Goal: Task Accomplishment & Management: Manage account settings

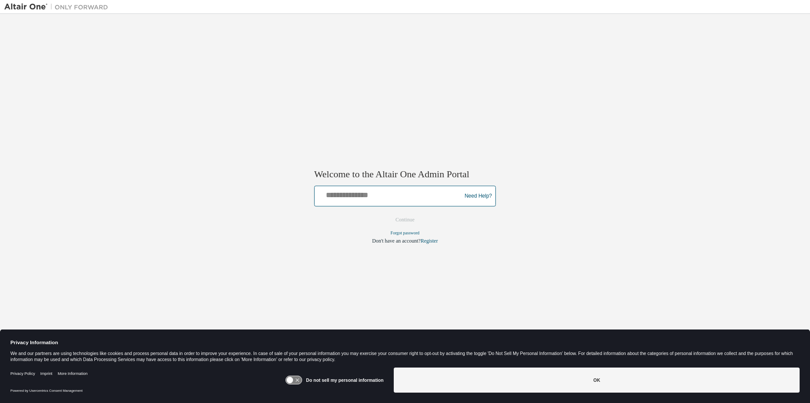
click at [409, 198] on input "text" at bounding box center [389, 194] width 142 height 13
type input "**********"
click at [449, 195] on keeper-lock "Open Keeper Popup" at bounding box center [448, 194] width 10 height 10
click at [408, 215] on button "Continue" at bounding box center [404, 220] width 37 height 13
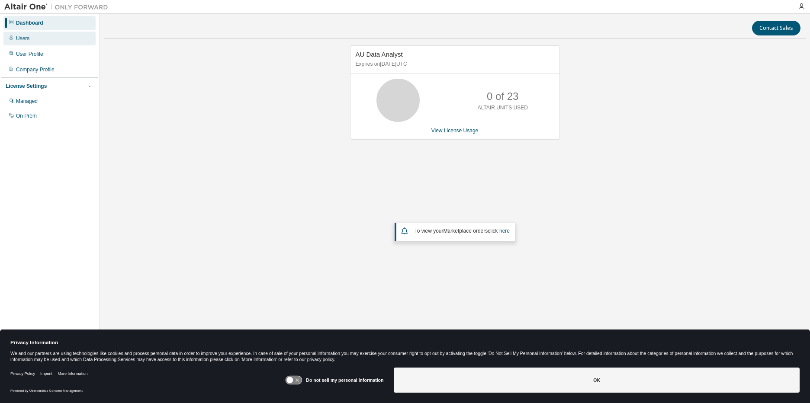
click at [21, 34] on div "Users" at bounding box center [49, 39] width 92 height 14
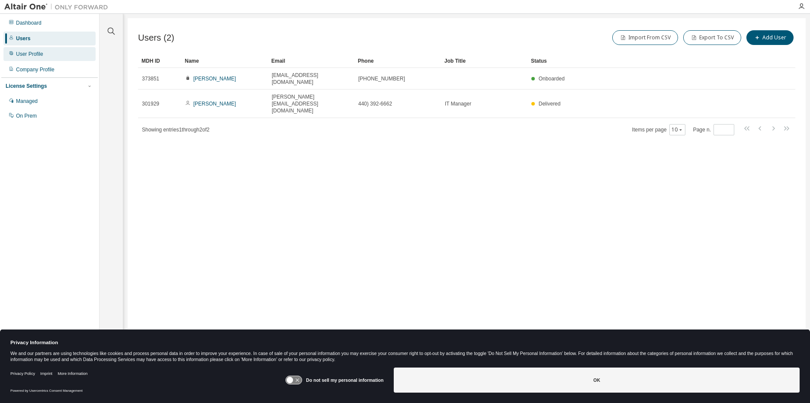
click at [25, 53] on div "User Profile" at bounding box center [29, 54] width 27 height 7
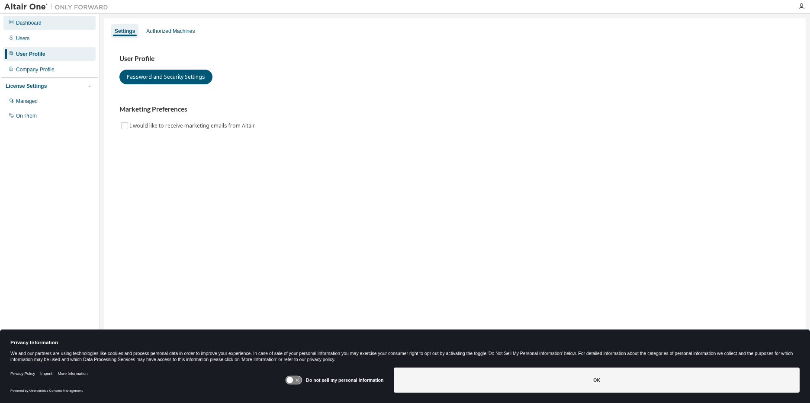
click at [36, 22] on div "Dashboard" at bounding box center [29, 22] width 26 height 7
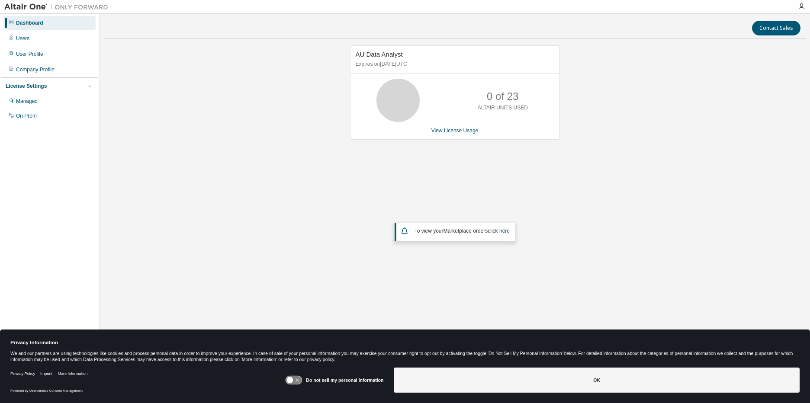
click at [33, 84] on div "License Settings" at bounding box center [26, 86] width 41 height 7
click at [32, 89] on div "License Settings" at bounding box center [26, 86] width 41 height 7
click at [29, 103] on div "Managed" at bounding box center [27, 101] width 22 height 7
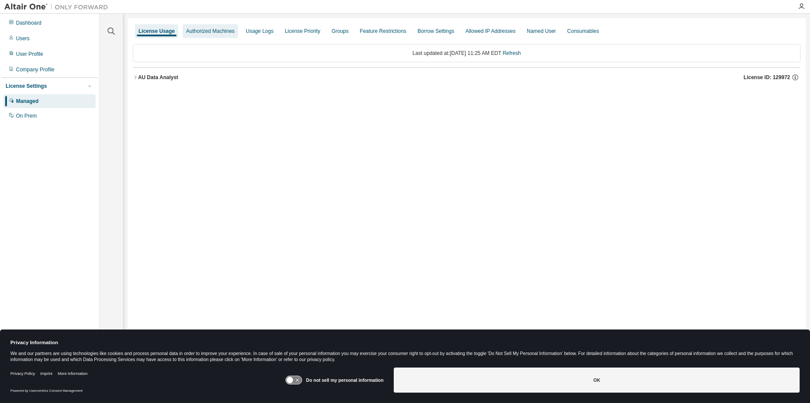
click at [201, 29] on div "Authorized Machines" at bounding box center [210, 31] width 48 height 7
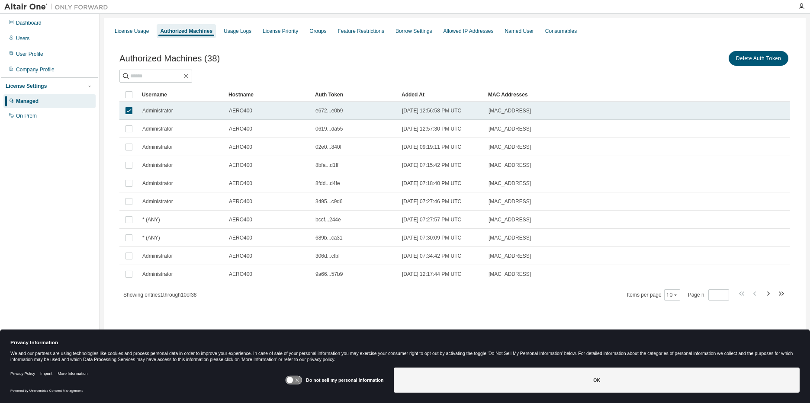
click at [151, 110] on span "Administrator" at bounding box center [157, 110] width 31 height 7
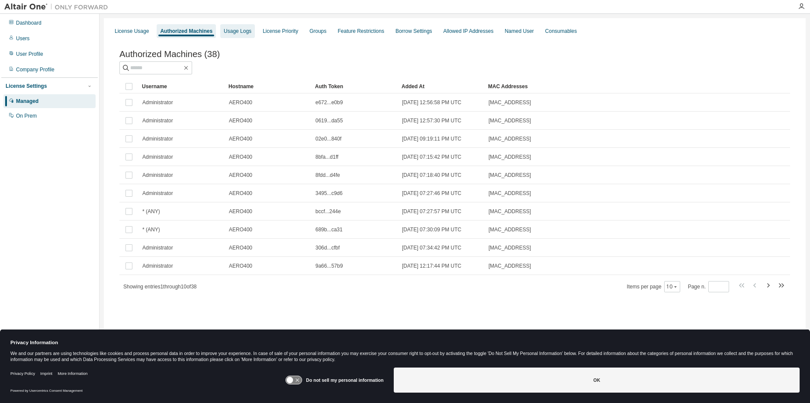
click at [241, 31] on div "Usage Logs" at bounding box center [238, 31] width 28 height 7
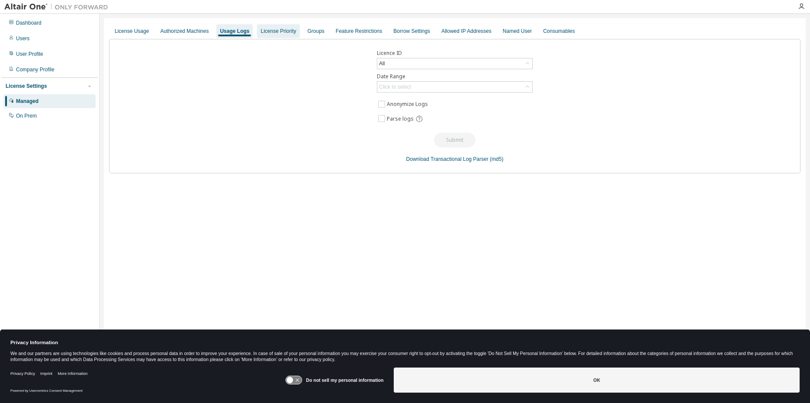
click at [279, 35] on div "License Priority" at bounding box center [278, 31] width 42 height 14
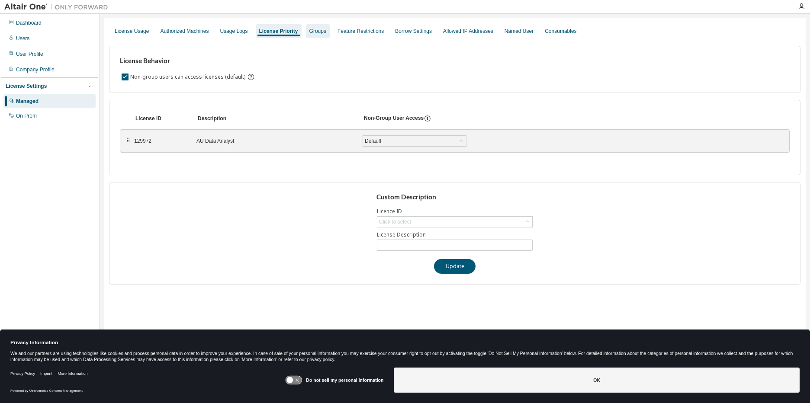
click at [309, 32] on div "Groups" at bounding box center [317, 31] width 17 height 7
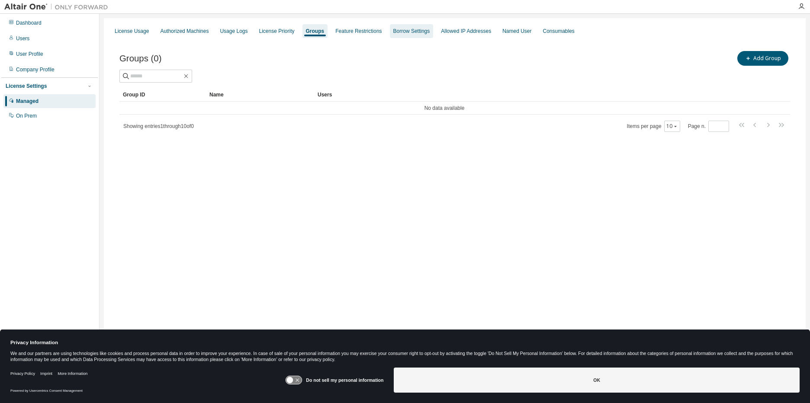
click at [417, 32] on div "Borrow Settings" at bounding box center [411, 31] width 37 height 7
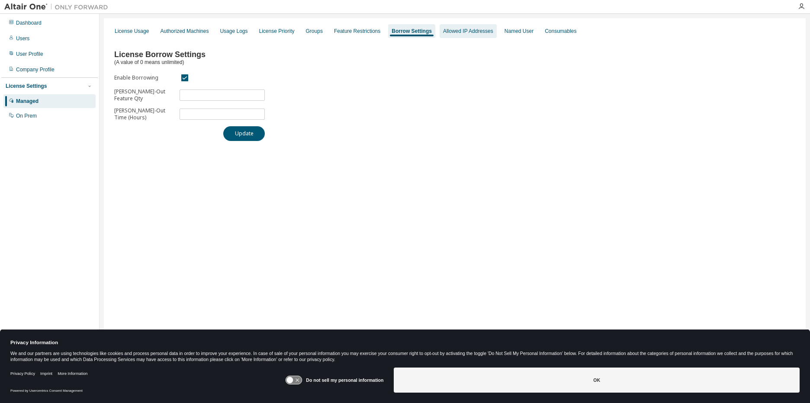
click at [468, 33] on div "Allowed IP Addresses" at bounding box center [468, 31] width 50 height 7
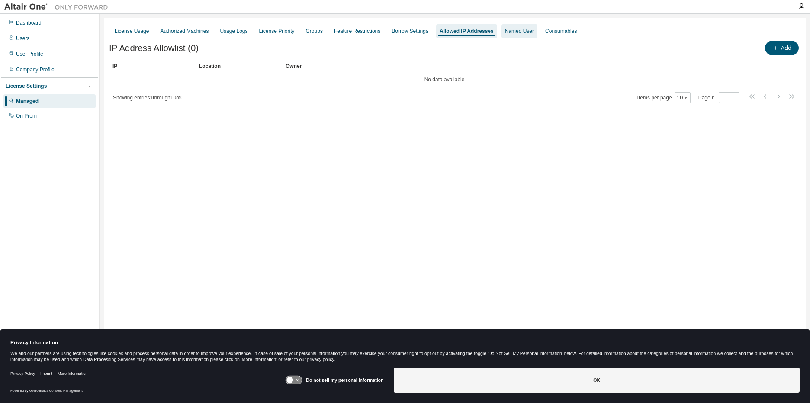
click at [503, 35] on div "Named User" at bounding box center [519, 31] width 36 height 14
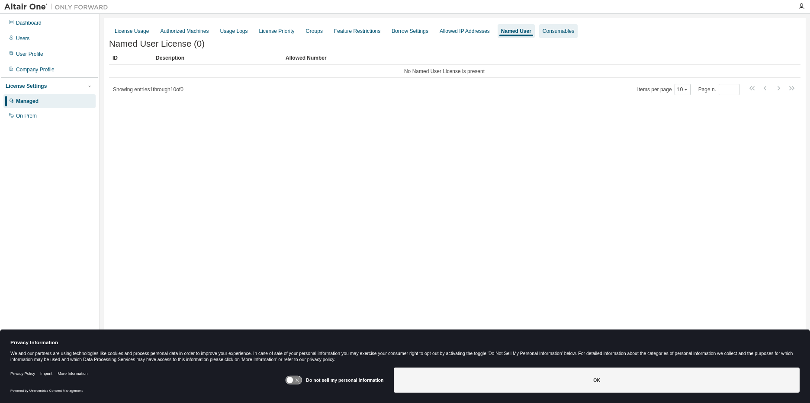
click at [553, 32] on div "Consumables" at bounding box center [559, 31] width 32 height 7
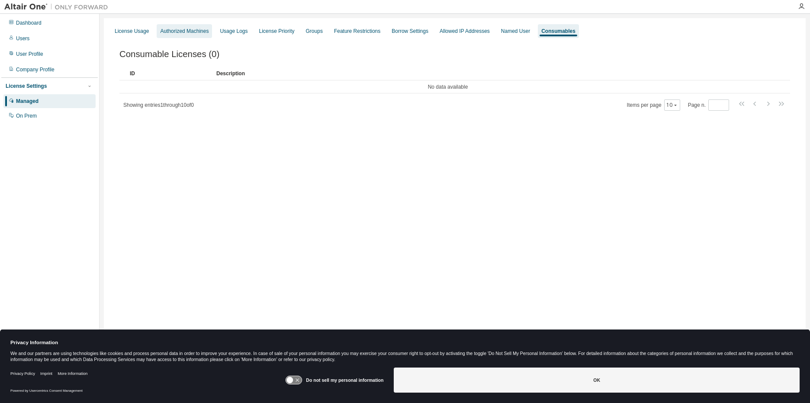
click at [177, 32] on div "Authorized Machines" at bounding box center [184, 31] width 48 height 7
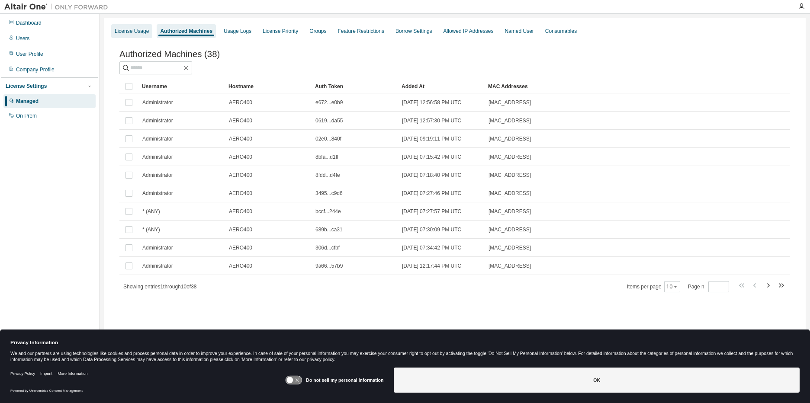
click at [138, 31] on div "License Usage" at bounding box center [132, 31] width 34 height 7
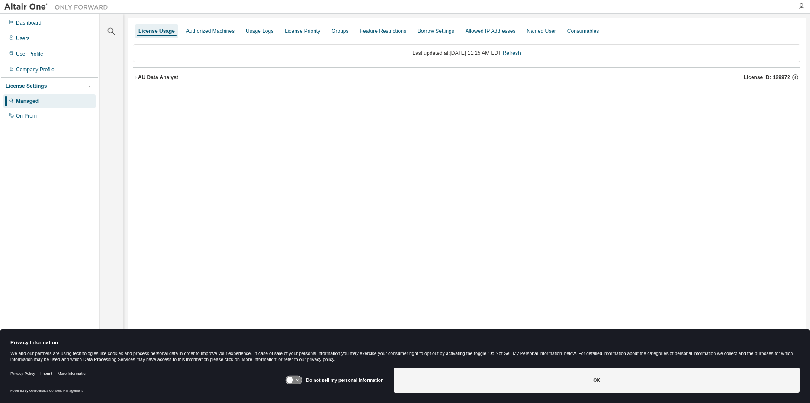
click at [803, 9] on icon "button" at bounding box center [801, 6] width 7 height 7
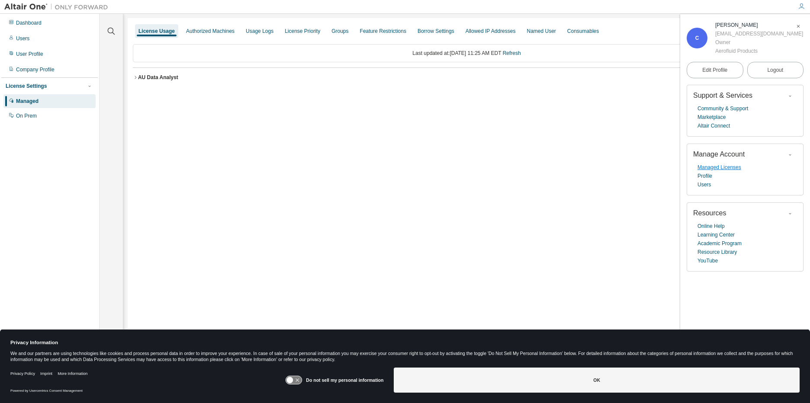
click at [726, 169] on link "Managed Licenses" at bounding box center [719, 167] width 44 height 9
click at [567, 35] on div "Consumables" at bounding box center [583, 31] width 39 height 14
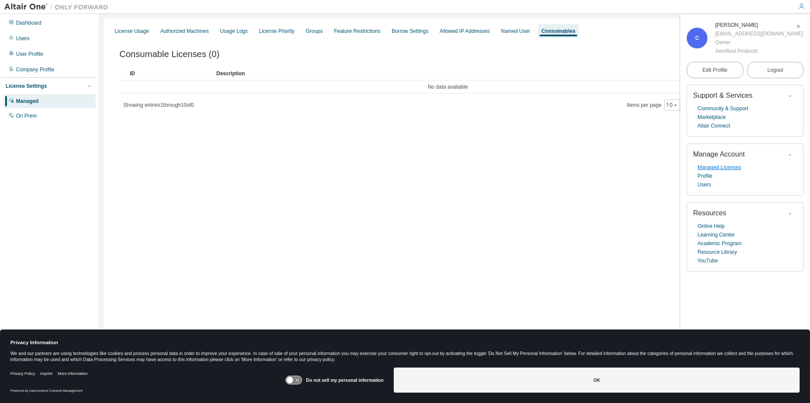
click at [724, 168] on link "Managed Licenses" at bounding box center [719, 167] width 44 height 9
click at [26, 25] on div "Dashboard" at bounding box center [29, 22] width 26 height 7
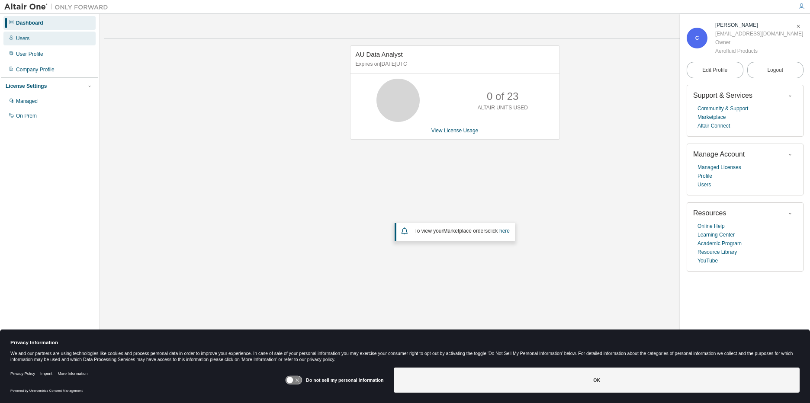
click at [46, 40] on div "Users" at bounding box center [49, 39] width 92 height 14
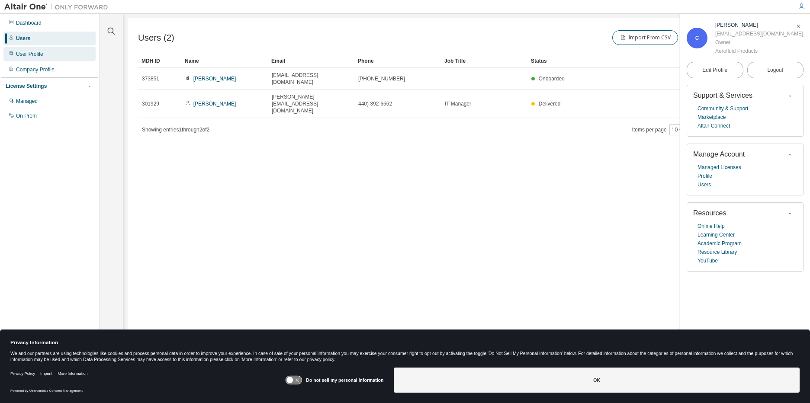
click at [37, 57] on div "User Profile" at bounding box center [29, 54] width 27 height 7
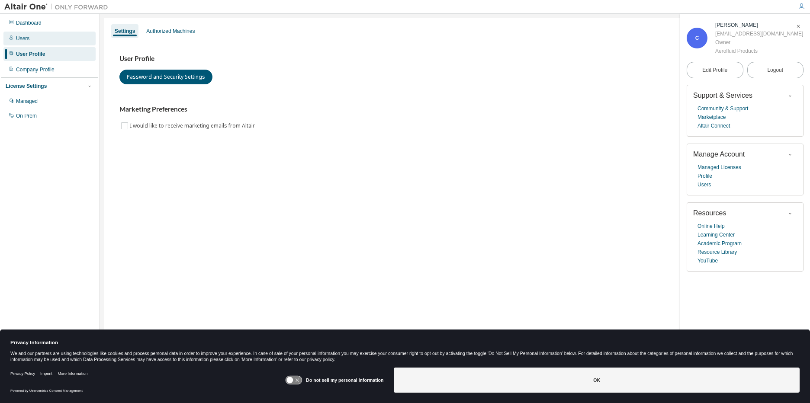
click at [43, 43] on div "Users" at bounding box center [49, 39] width 92 height 14
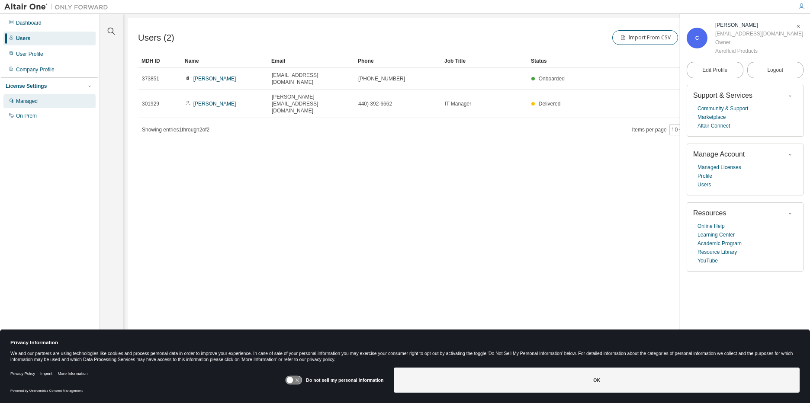
click at [19, 101] on div "Managed" at bounding box center [27, 101] width 22 height 7
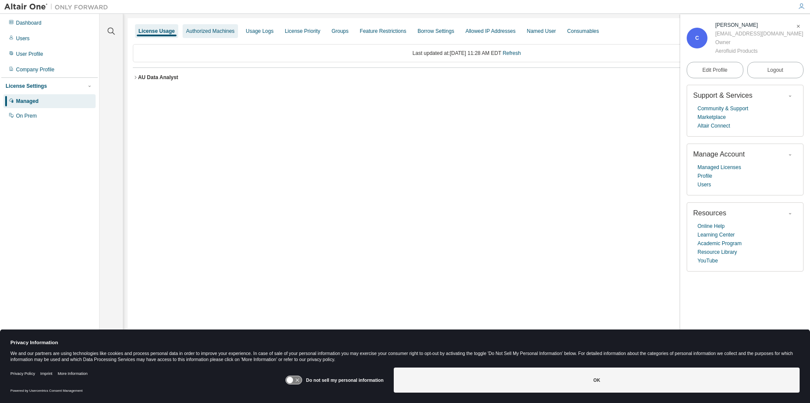
click at [193, 30] on div "Authorized Machines" at bounding box center [210, 31] width 48 height 7
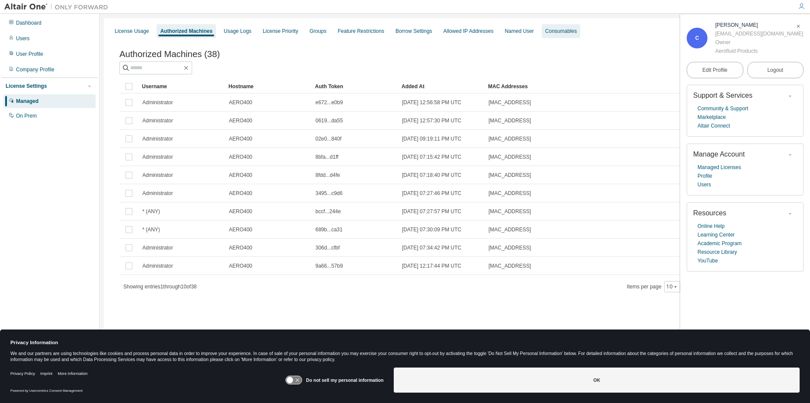
click at [551, 35] on div "Consumables" at bounding box center [561, 31] width 39 height 14
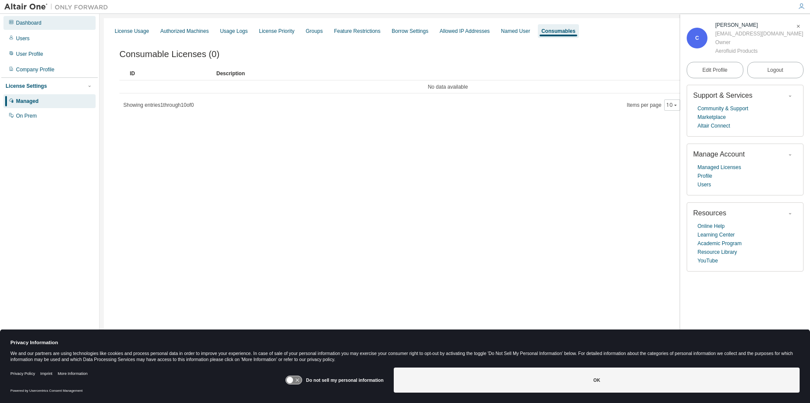
click at [25, 22] on div "Dashboard" at bounding box center [29, 22] width 26 height 7
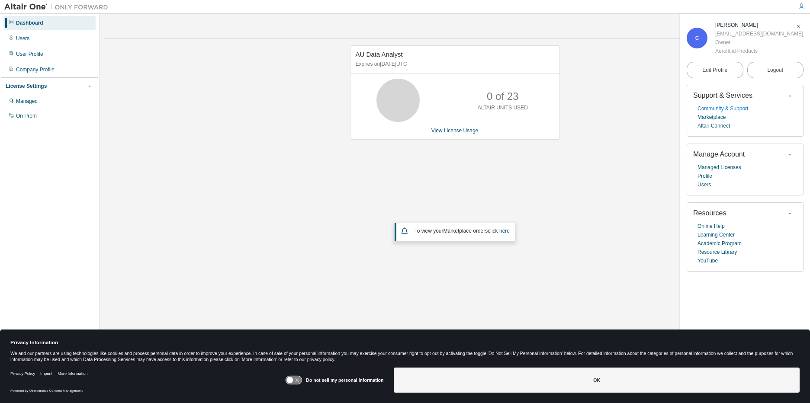
click at [731, 108] on link "Community & Support" at bounding box center [722, 108] width 51 height 9
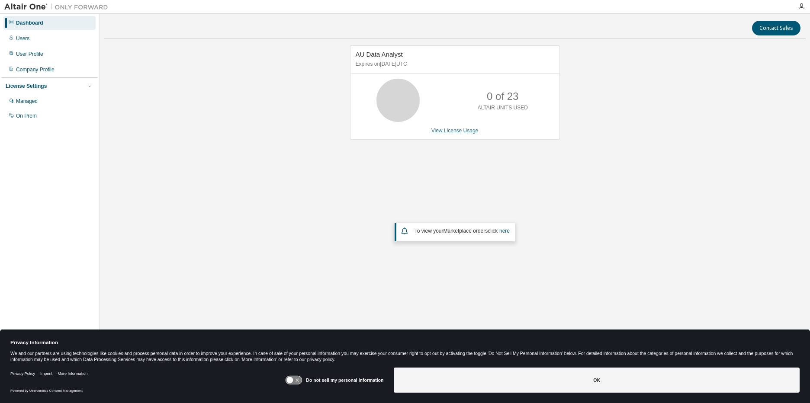
click at [462, 131] on link "View License Usage" at bounding box center [454, 131] width 47 height 6
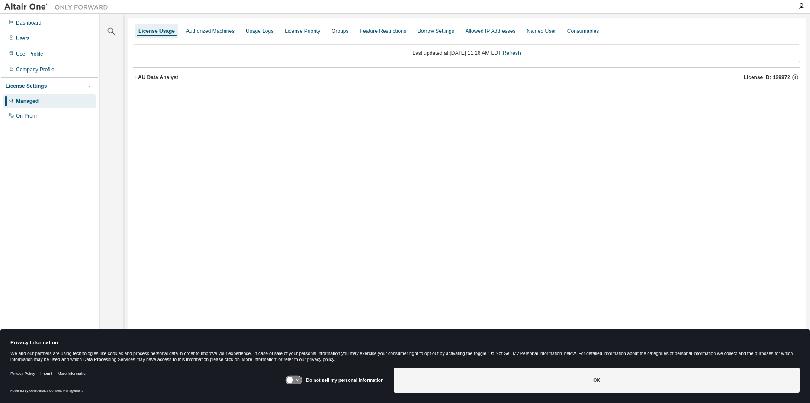
click at [152, 77] on div "AU Data Analyst" at bounding box center [158, 77] width 40 height 7
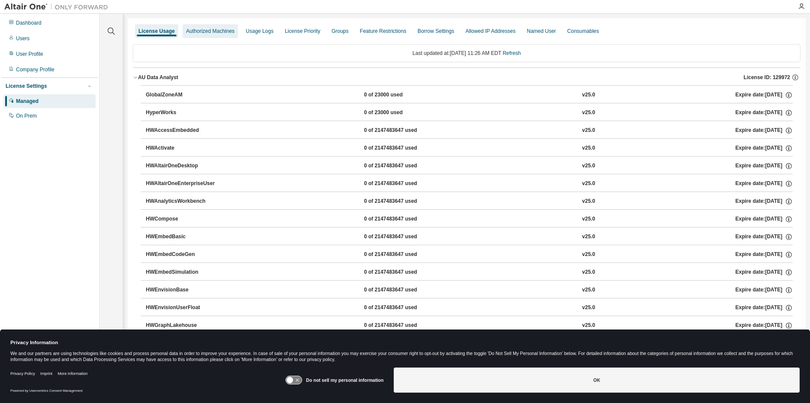
click at [193, 30] on div "Authorized Machines" at bounding box center [210, 31] width 48 height 7
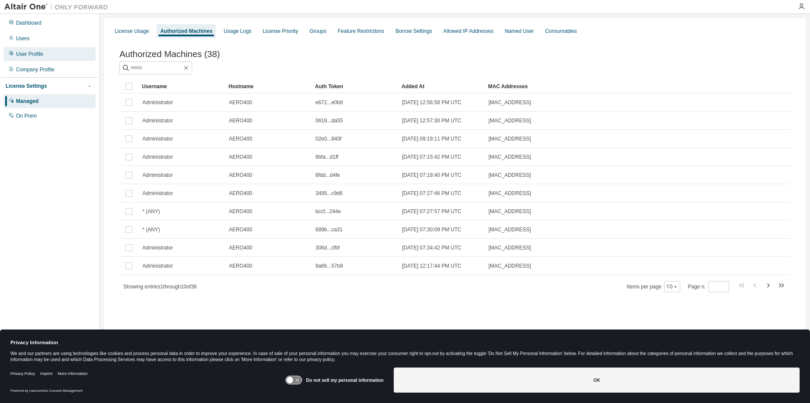
click at [21, 55] on div "User Profile" at bounding box center [29, 54] width 27 height 7
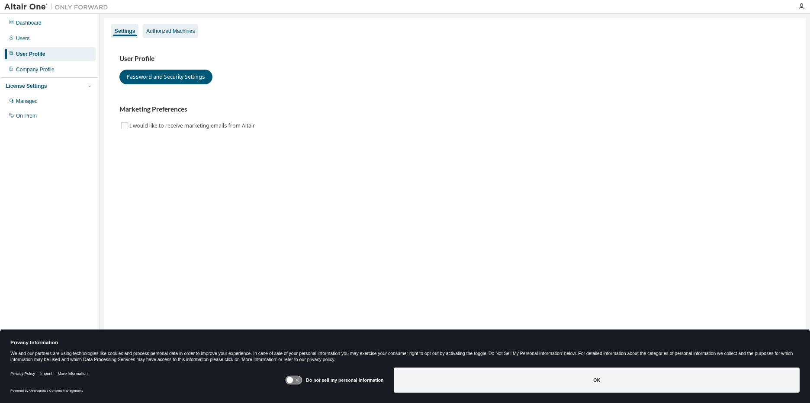
click at [172, 32] on div "Authorized Machines" at bounding box center [170, 31] width 48 height 7
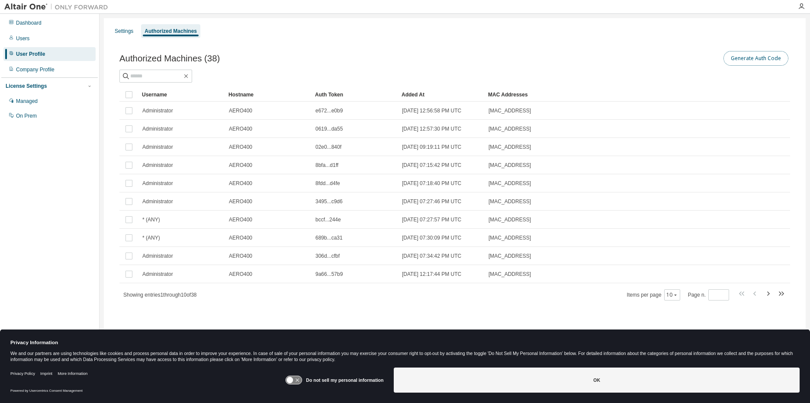
click at [755, 59] on button "Generate Auth Code" at bounding box center [755, 58] width 65 height 15
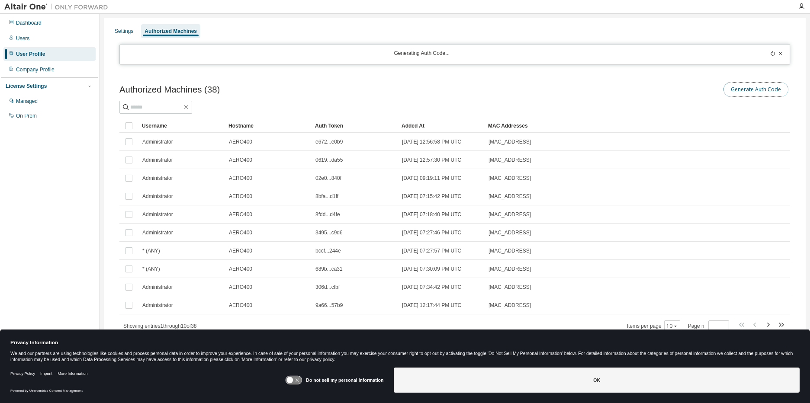
click at [764, 93] on button "Generate Auth Code" at bounding box center [755, 89] width 65 height 15
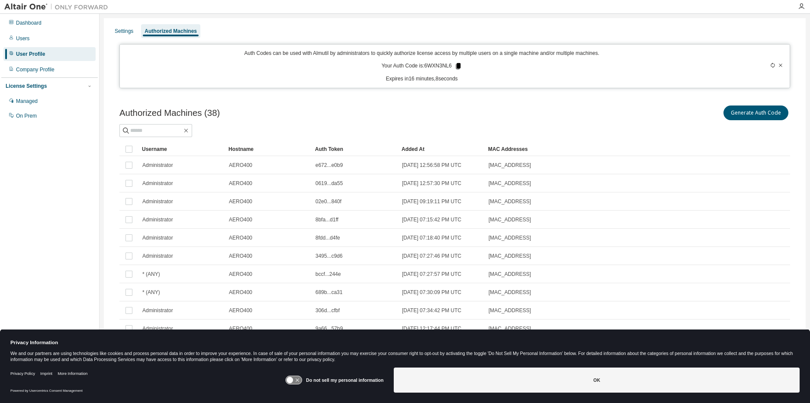
click at [456, 65] on icon at bounding box center [458, 66] width 5 height 6
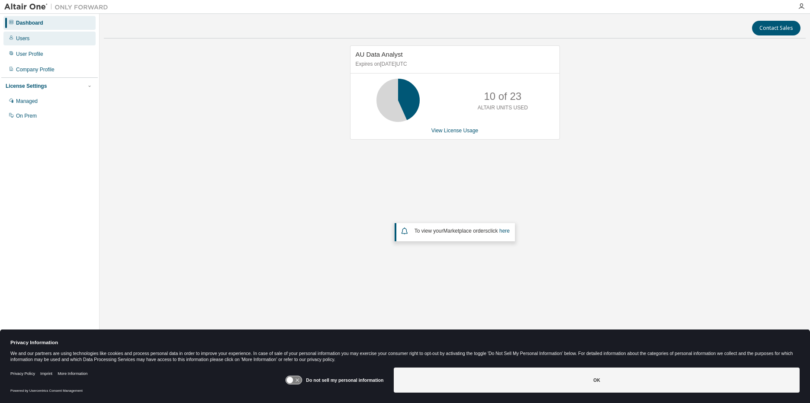
click at [14, 38] on div "Users" at bounding box center [49, 39] width 92 height 14
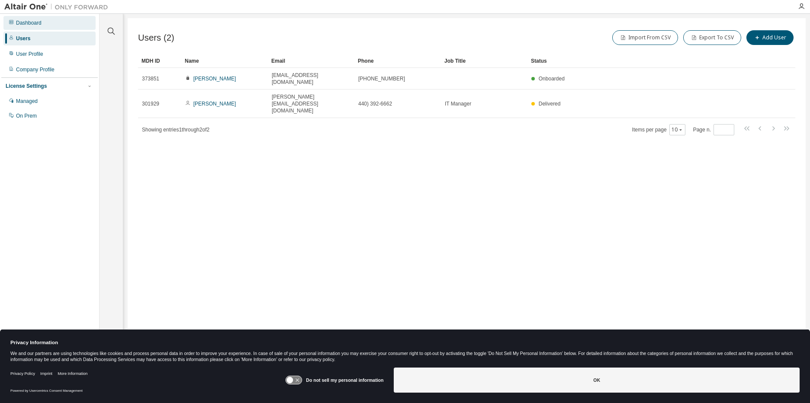
click at [19, 22] on div "Dashboard" at bounding box center [29, 22] width 26 height 7
